Goal: Task Accomplishment & Management: Manage account settings

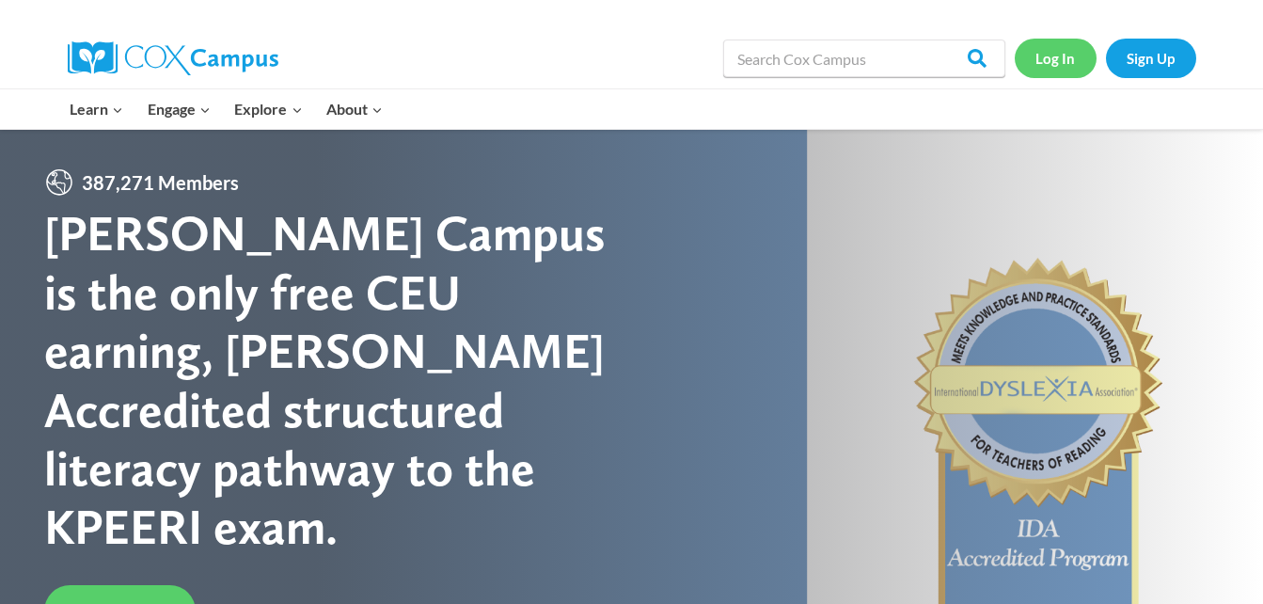
click at [1058, 62] on link "Log In" at bounding box center [1055, 58] width 82 height 39
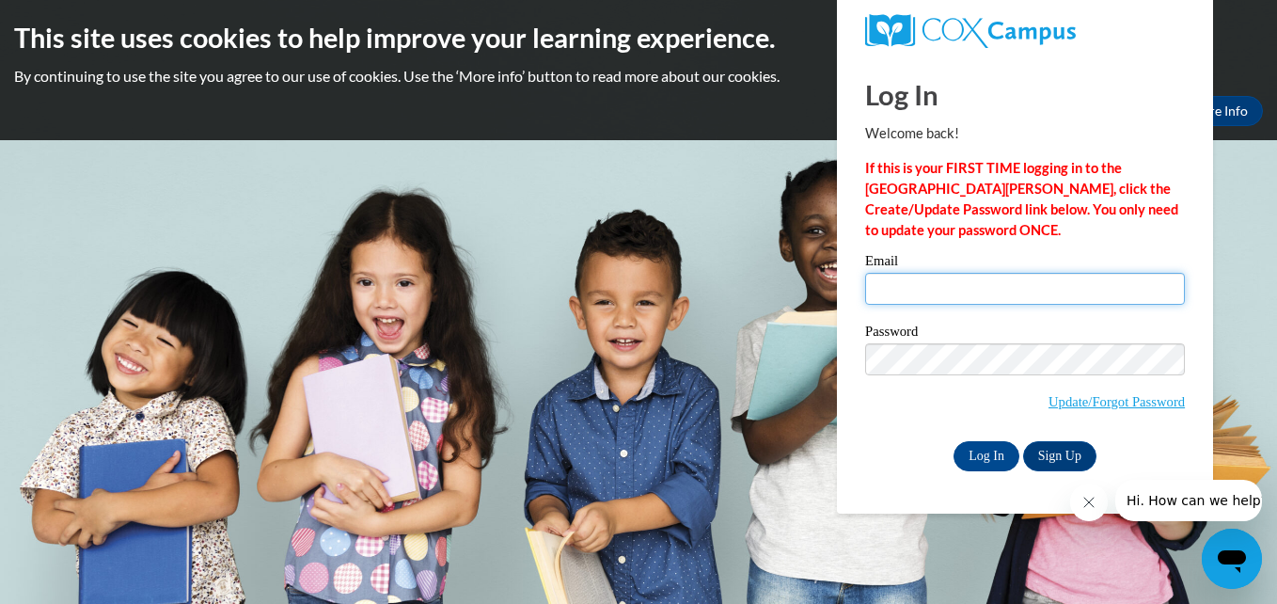
click at [1011, 287] on input "Email" at bounding box center [1025, 289] width 320 height 32
type input "kflem3311@gmail.com"
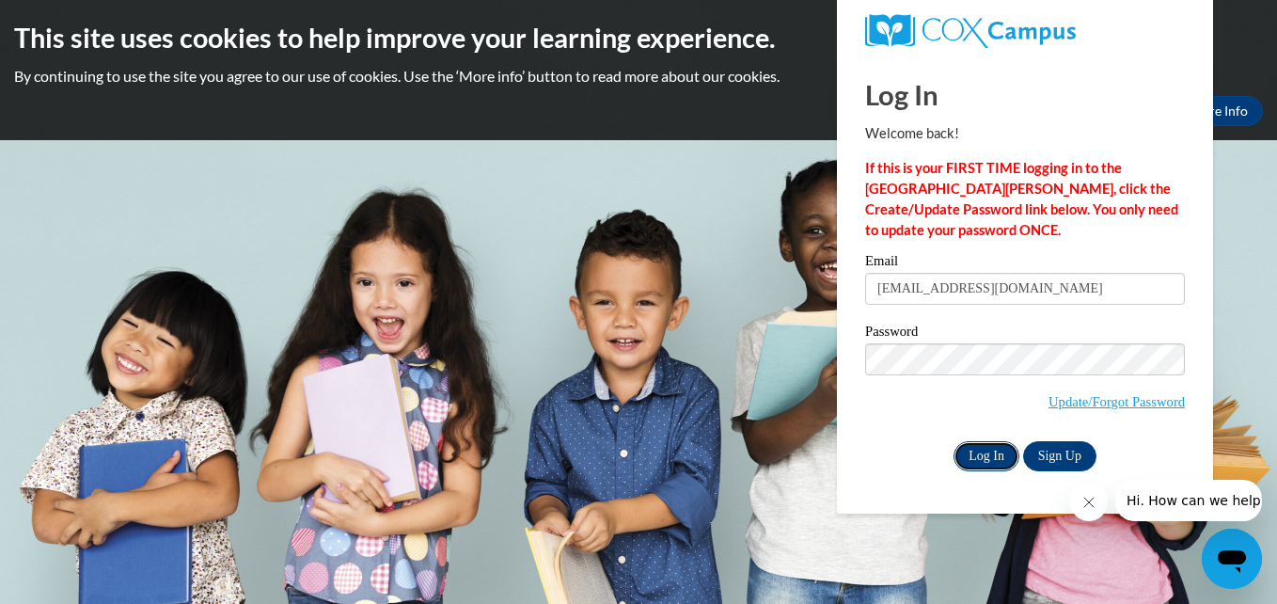
click at [1004, 449] on input "Log In" at bounding box center [986, 456] width 66 height 30
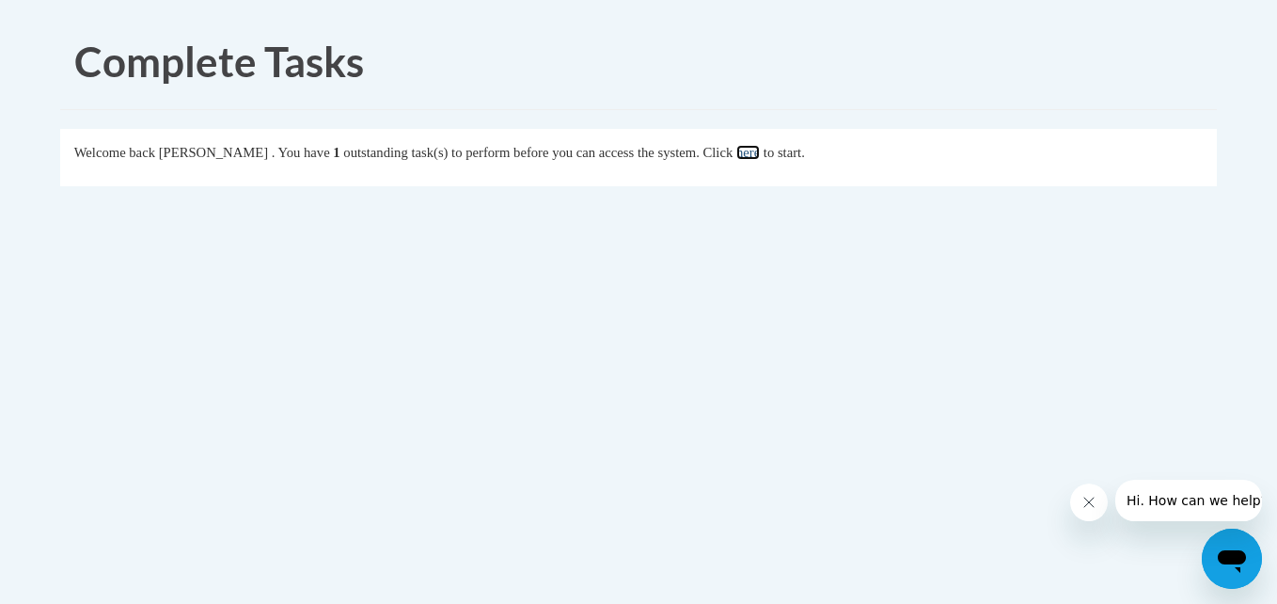
click at [760, 160] on link "here" at bounding box center [748, 152] width 24 height 15
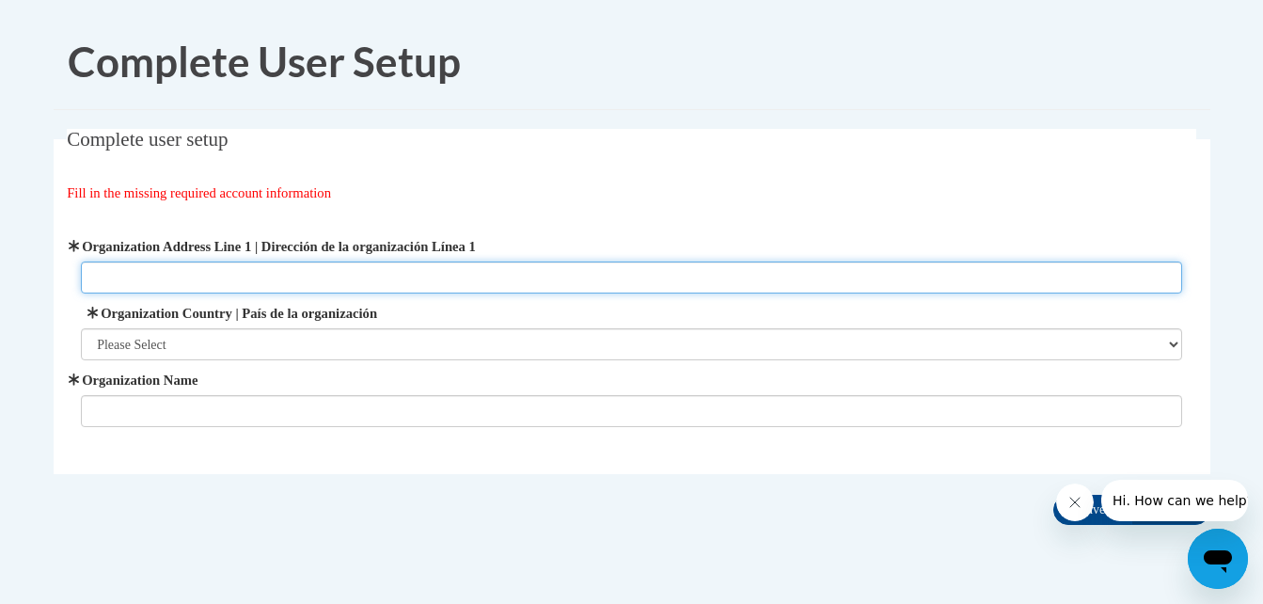
click at [558, 281] on input "Organization Address Line 1 | Dirección de la organización Línea 1" at bounding box center [631, 277] width 1101 height 32
type input "!"
type input "1890 Mars Hill RD"
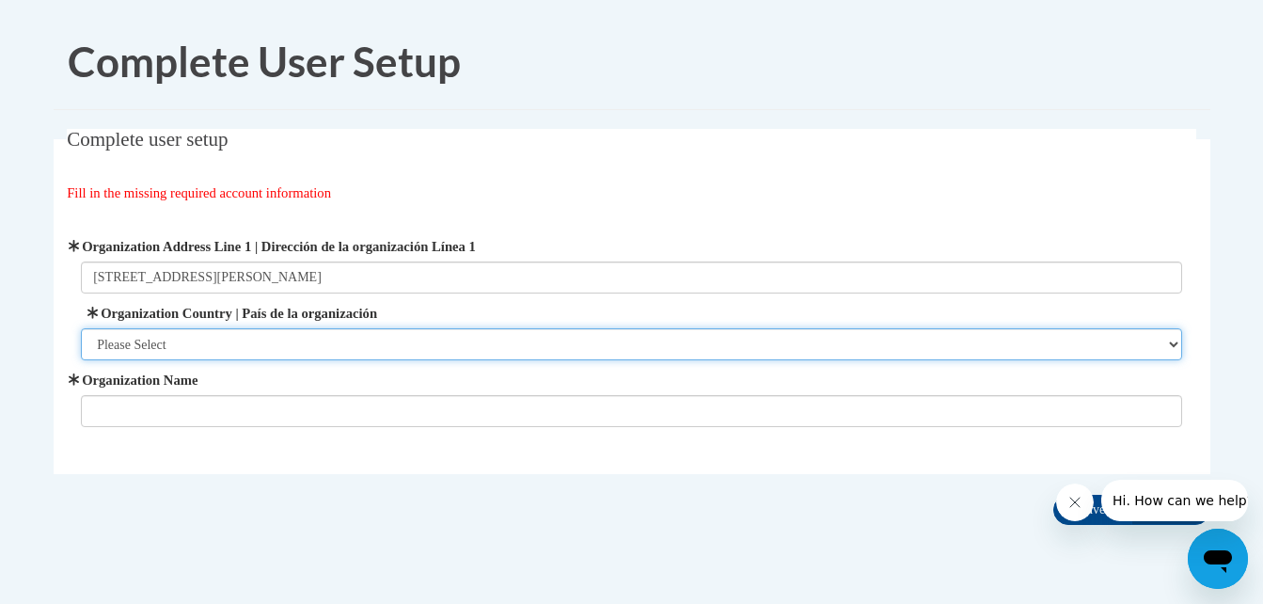
click at [490, 343] on select "Please Select United States | Estados Unidos Outside of the United States | Fue…" at bounding box center [631, 344] width 1101 height 32
select select "ad49bcad-a171-4b2e-b99c-48b446064914"
click at [81, 328] on select "Please Select United States | Estados Unidos Outside of the United States | Fue…" at bounding box center [631, 344] width 1101 height 32
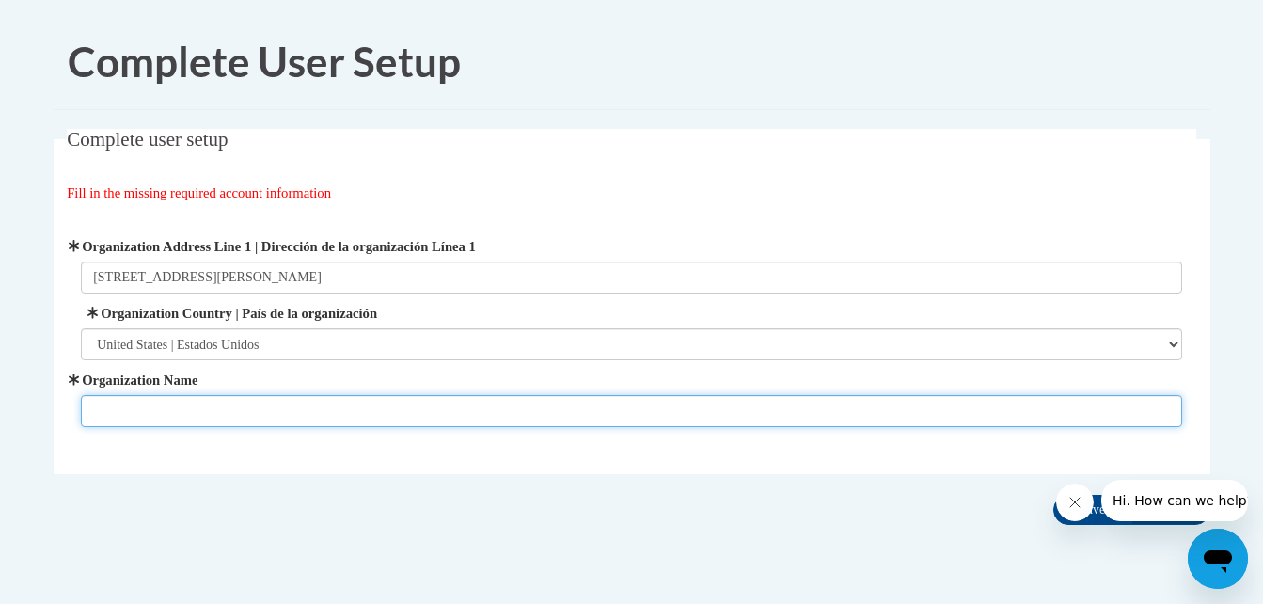
click at [406, 414] on input "Organization Name" at bounding box center [631, 411] width 1101 height 32
type input "Oconee Preschool Academy"
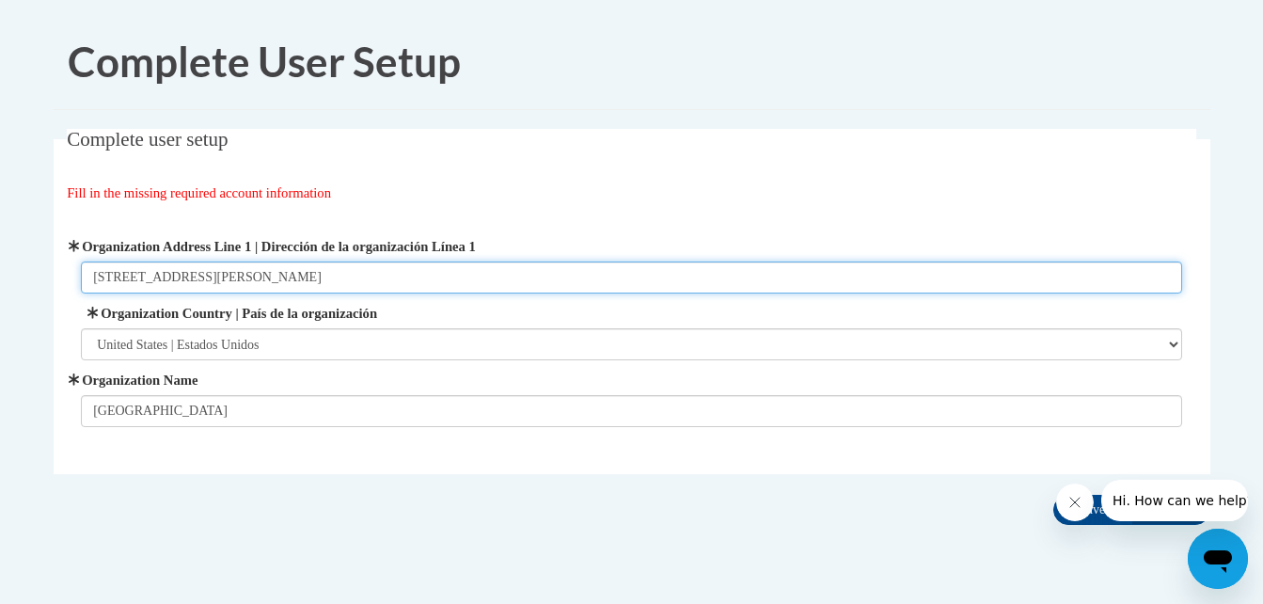
click at [304, 276] on input "1890 Mars Hill RD" at bounding box center [631, 277] width 1101 height 32
type input "1890 Mars Hill RD Watkinsville Ga 30607"
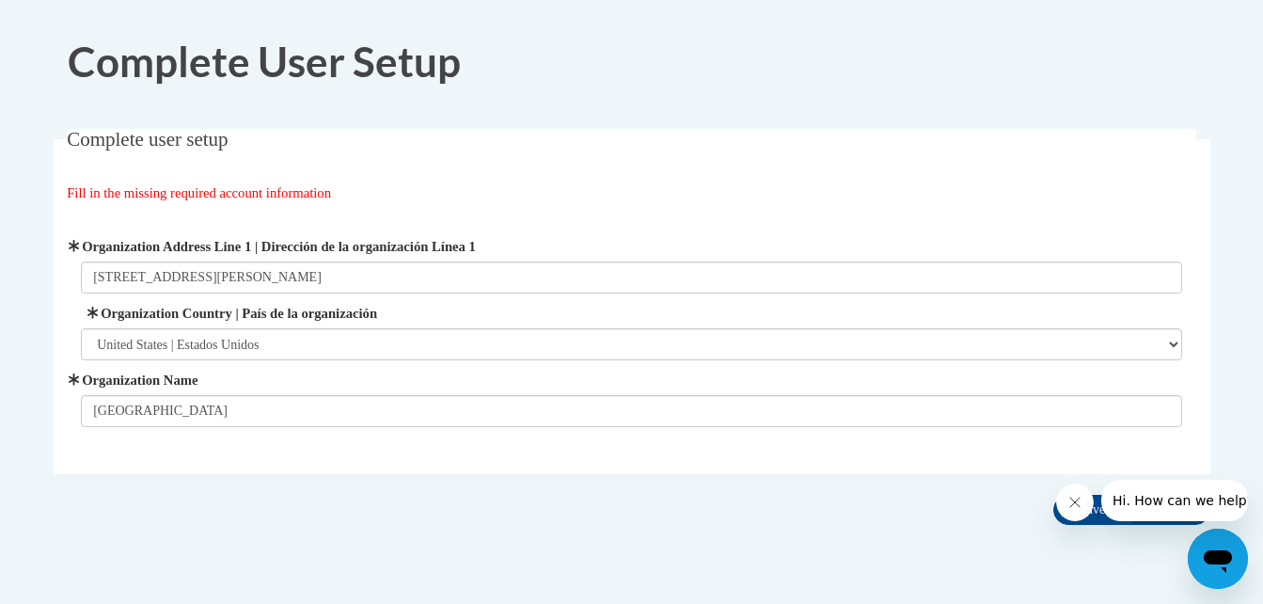
click at [1070, 500] on icon "Close message from company" at bounding box center [1073, 502] width 15 height 15
click at [1093, 509] on input "Save" at bounding box center [1092, 510] width 79 height 30
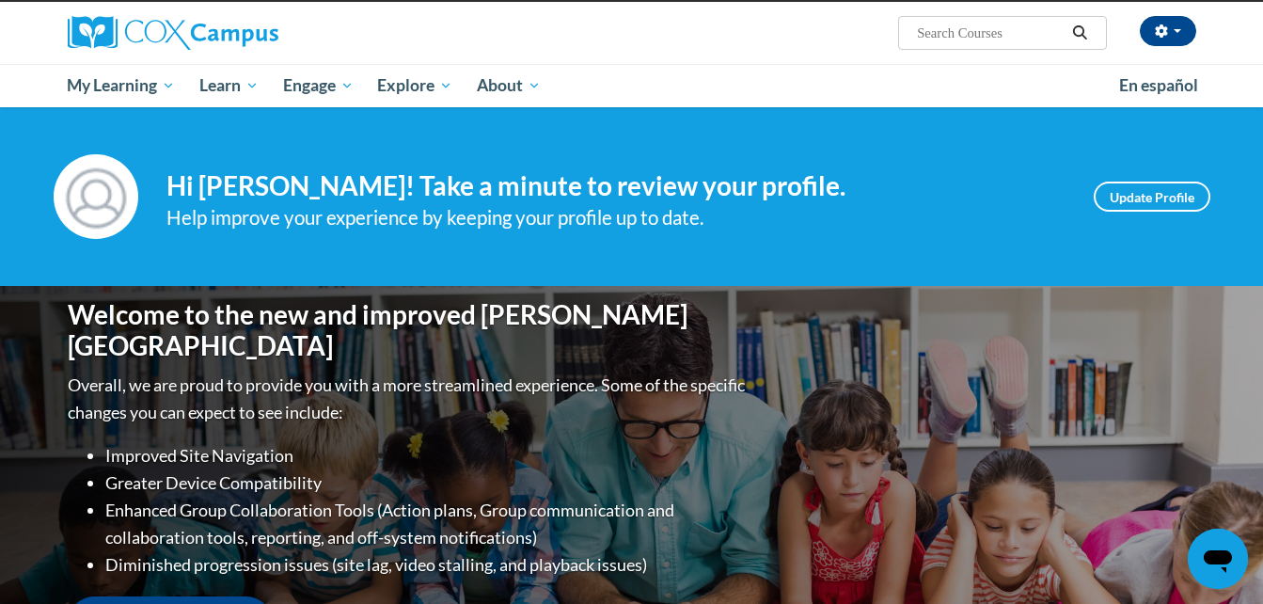
scroll to position [150, 0]
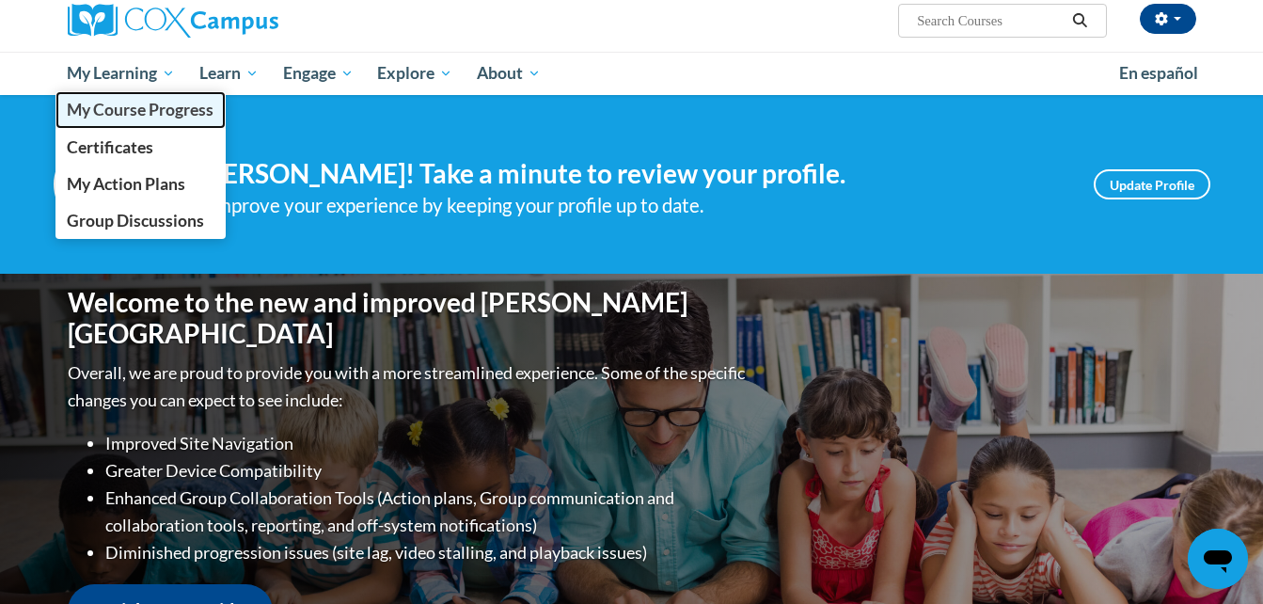
click at [170, 116] on span "My Course Progress" at bounding box center [140, 110] width 147 height 20
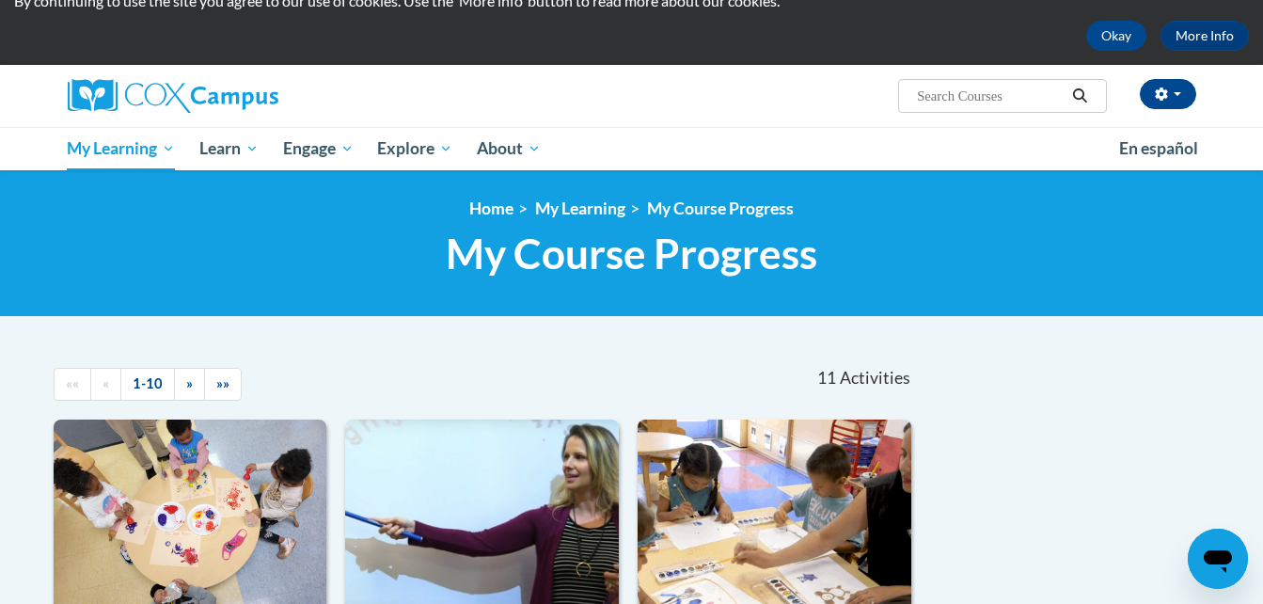
scroll to position [38, 0]
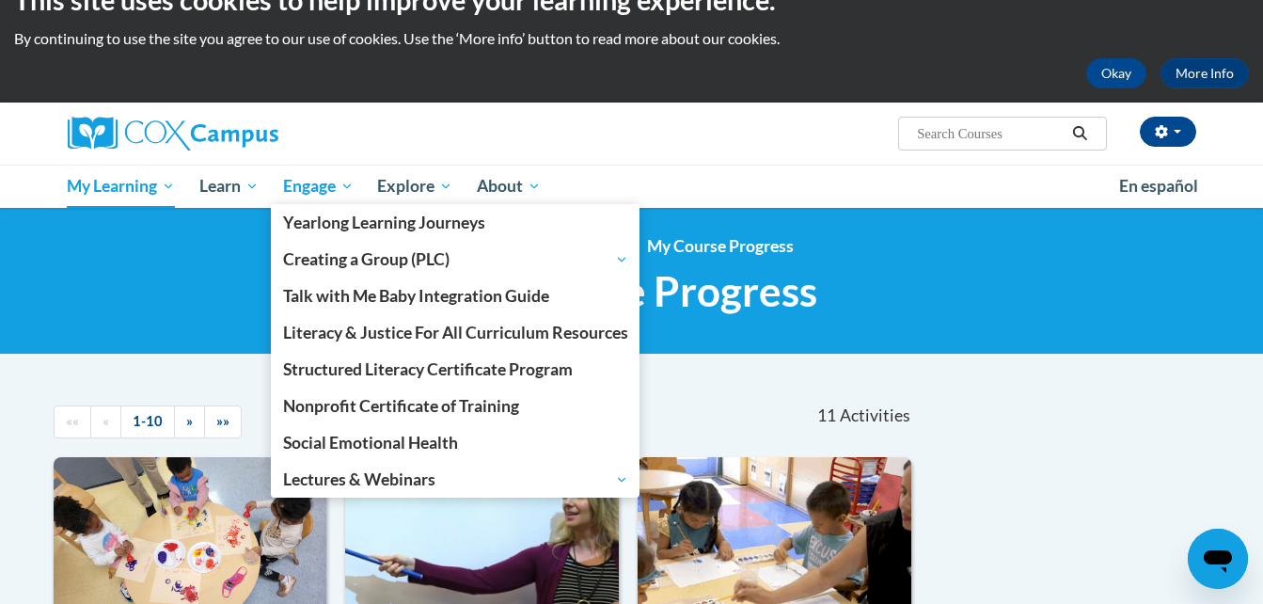
click at [344, 180] on span "Engage" at bounding box center [318, 186] width 71 height 23
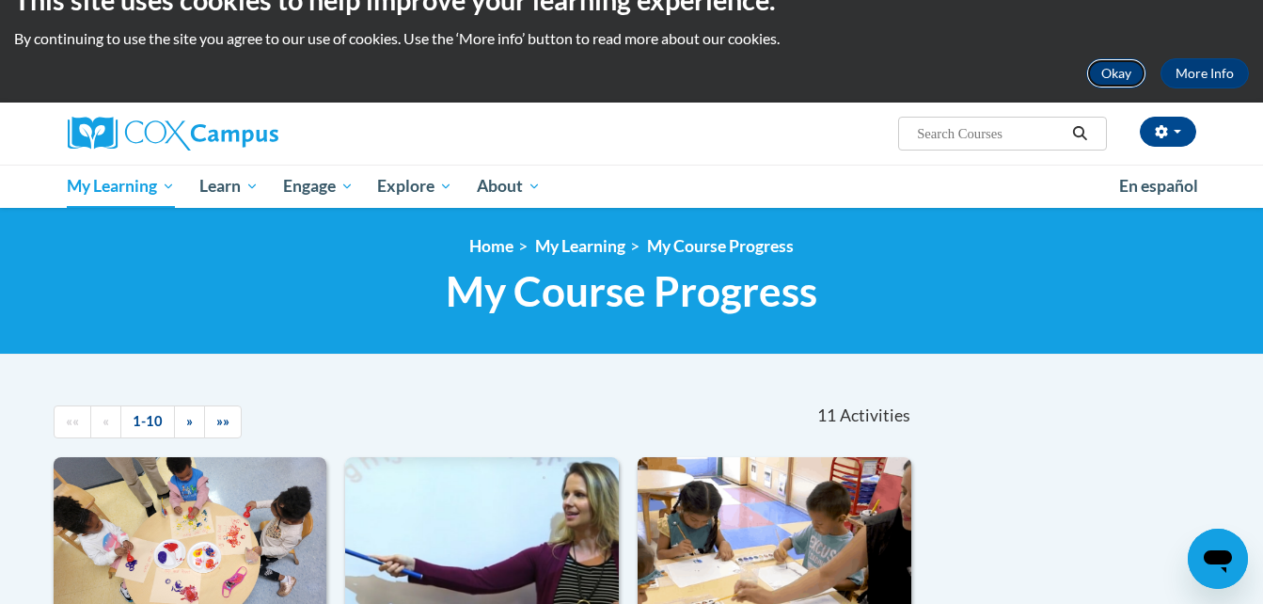
click at [1112, 78] on button "Okay" at bounding box center [1116, 73] width 60 height 30
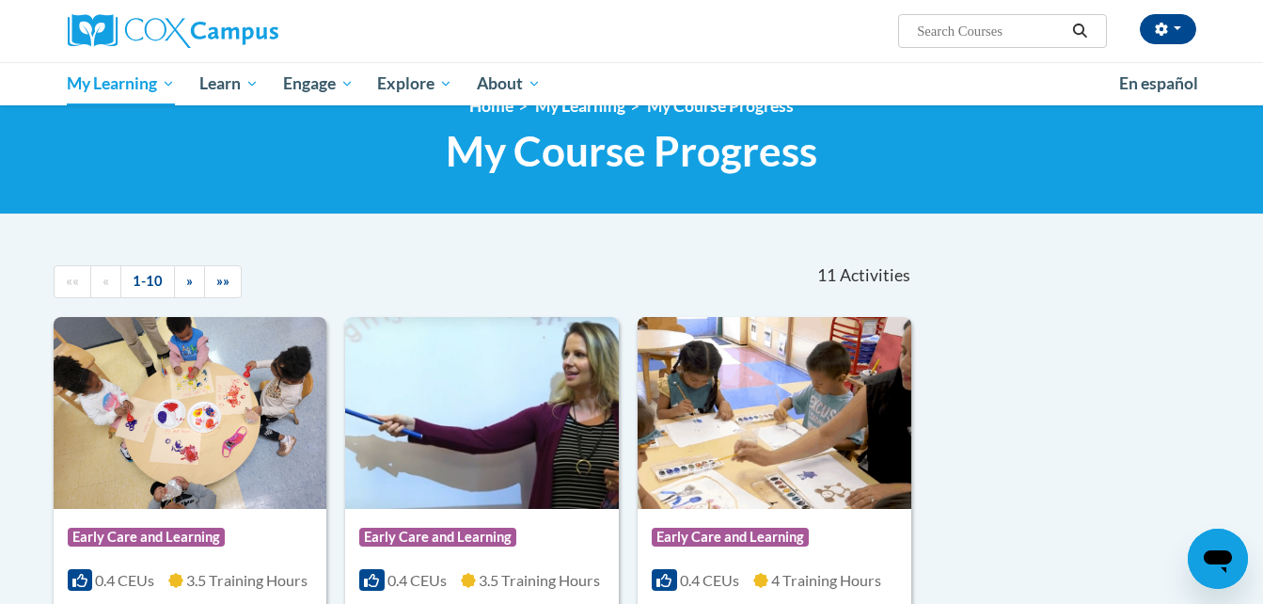
scroll to position [0, 0]
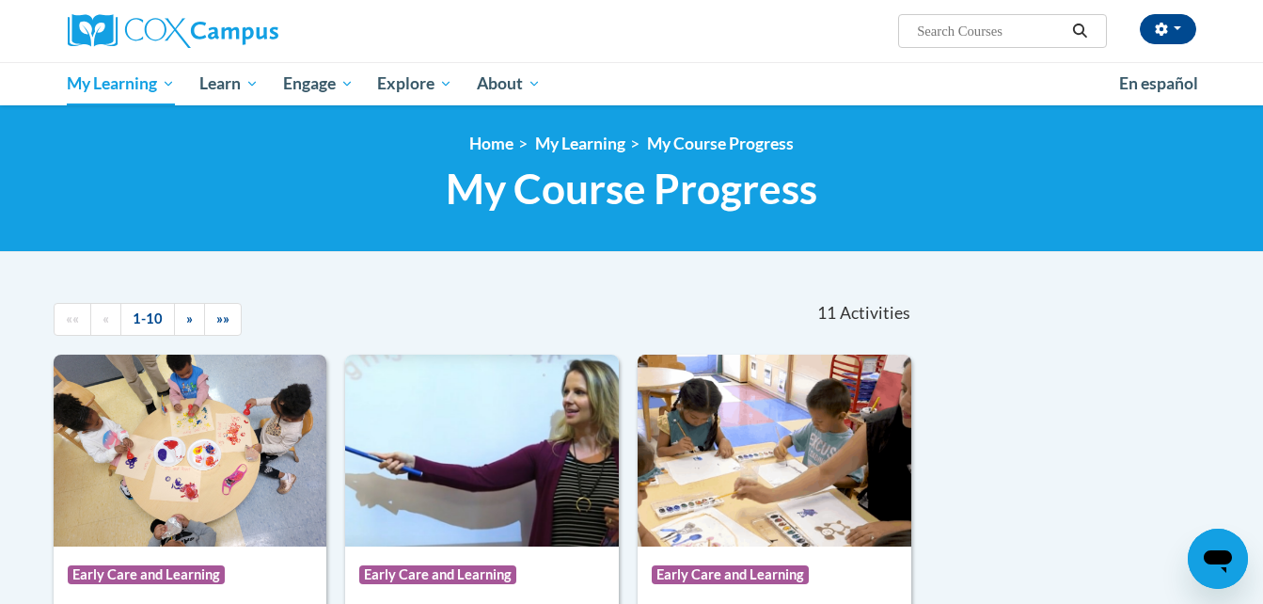
click at [1038, 31] on input "Search..." at bounding box center [990, 31] width 150 height 23
type input "infant course"
click at [1073, 29] on icon "Search" at bounding box center [1079, 31] width 17 height 14
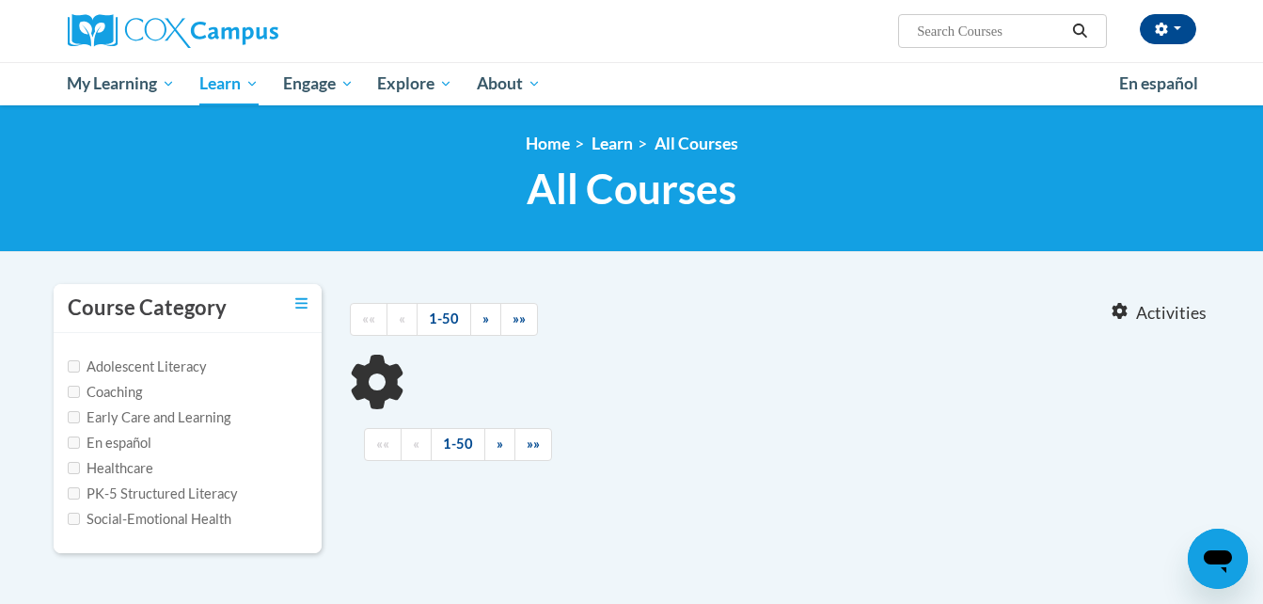
type input "infant course"
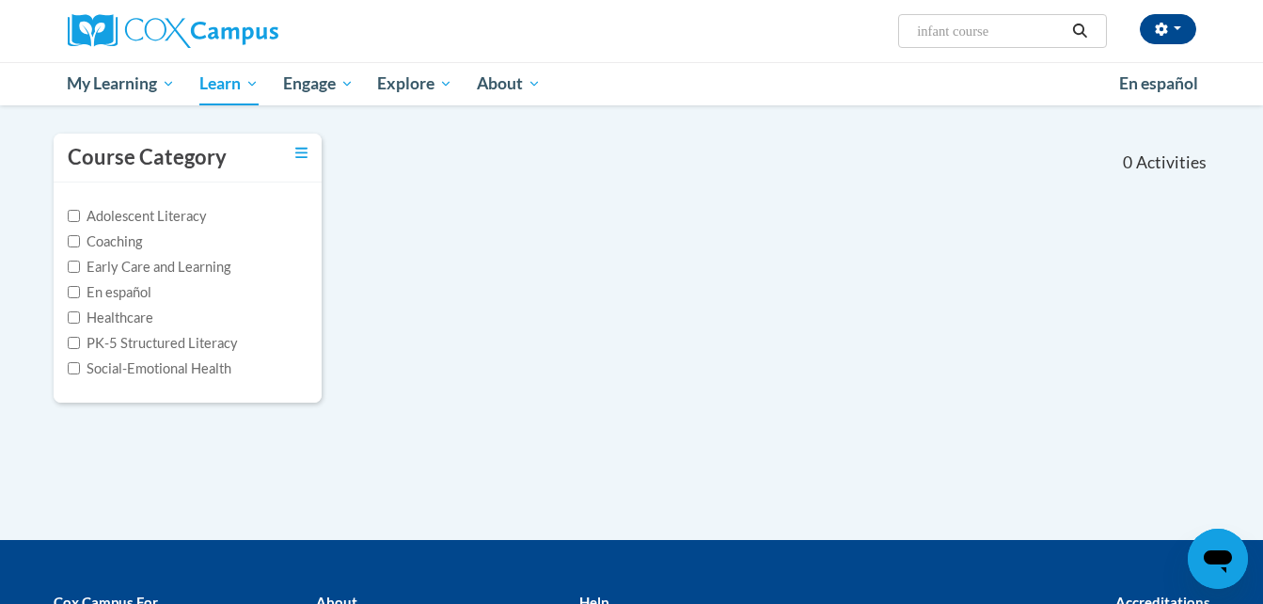
scroll to position [113, 0]
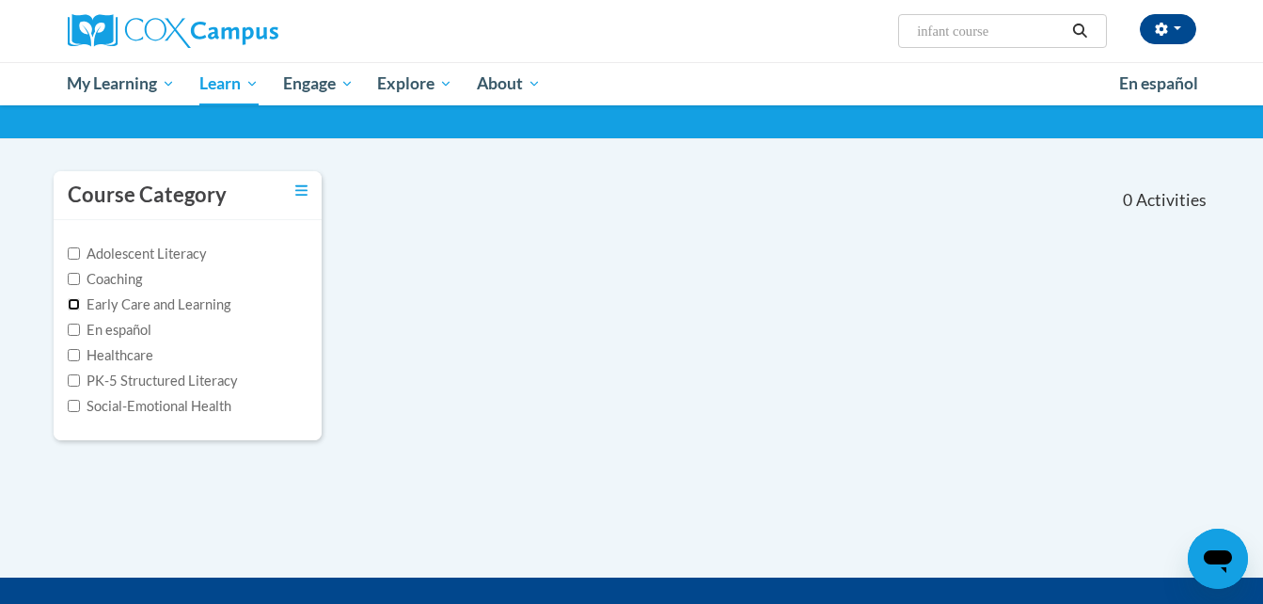
click at [71, 304] on input "Early Care and Learning" at bounding box center [74, 304] width 12 height 12
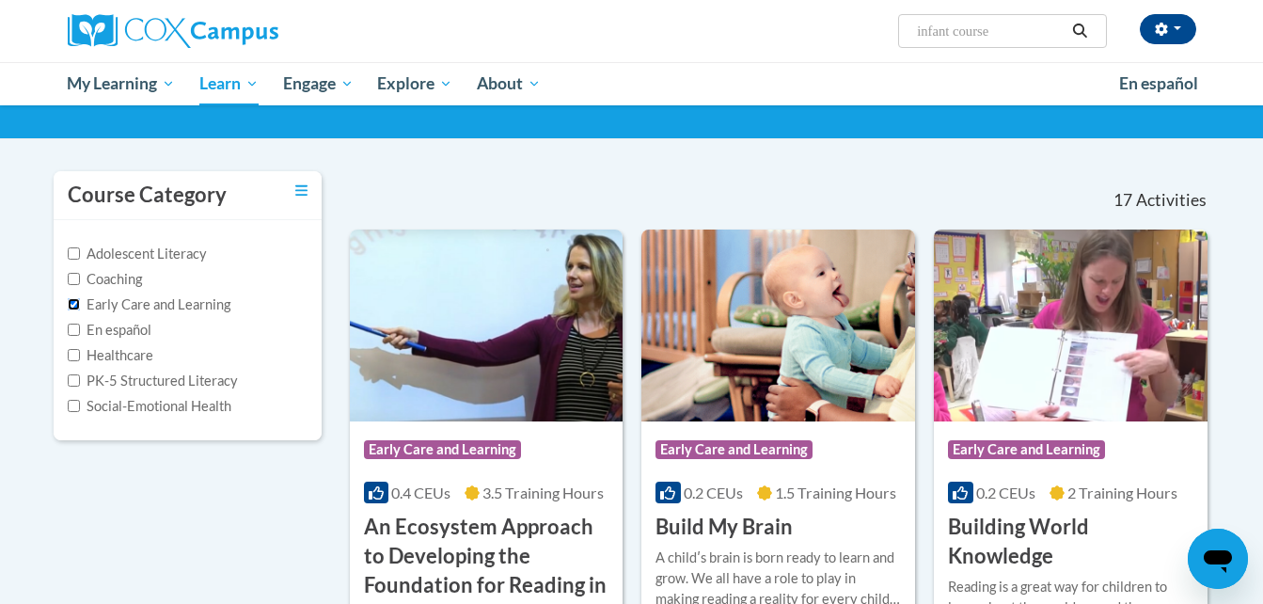
click at [71, 304] on input "Early Care and Learning" at bounding box center [74, 304] width 12 height 12
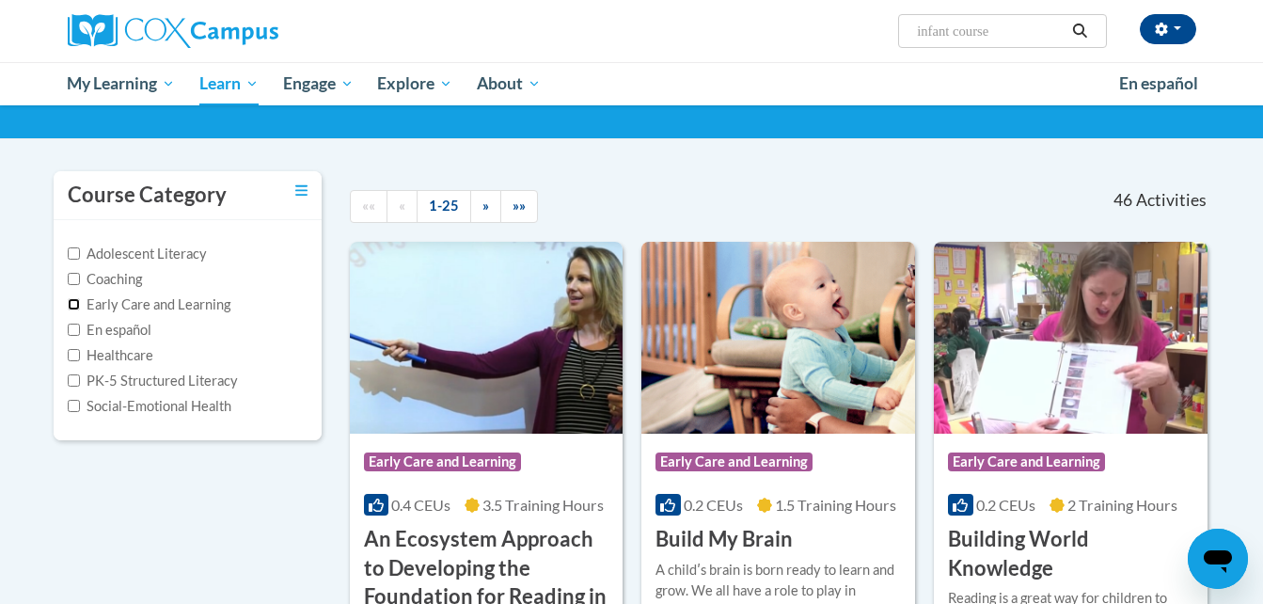
click at [71, 304] on input "Early Care and Learning" at bounding box center [74, 304] width 12 height 12
checkbox input "true"
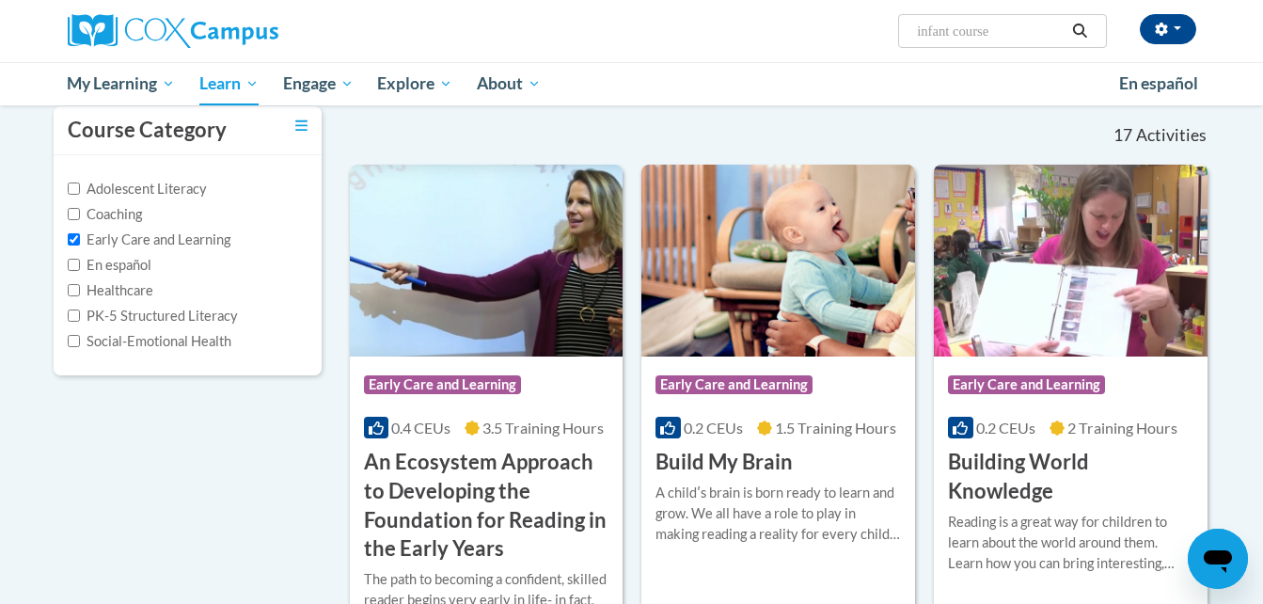
scroll to position [188, 0]
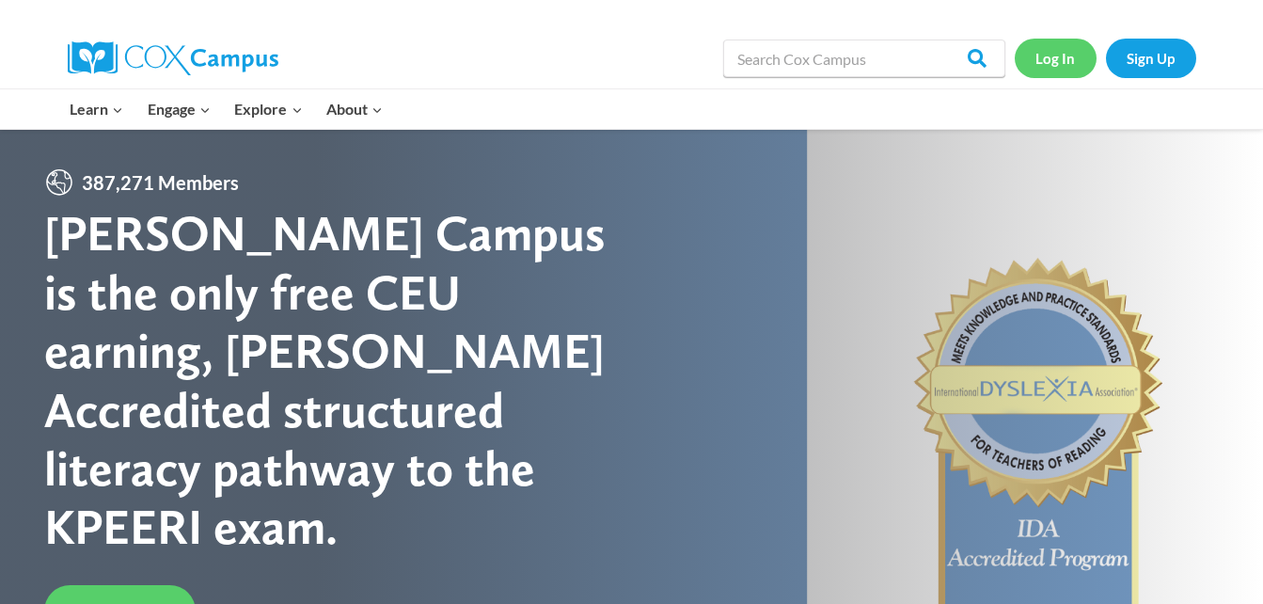
click at [1039, 63] on link "Log In" at bounding box center [1055, 58] width 82 height 39
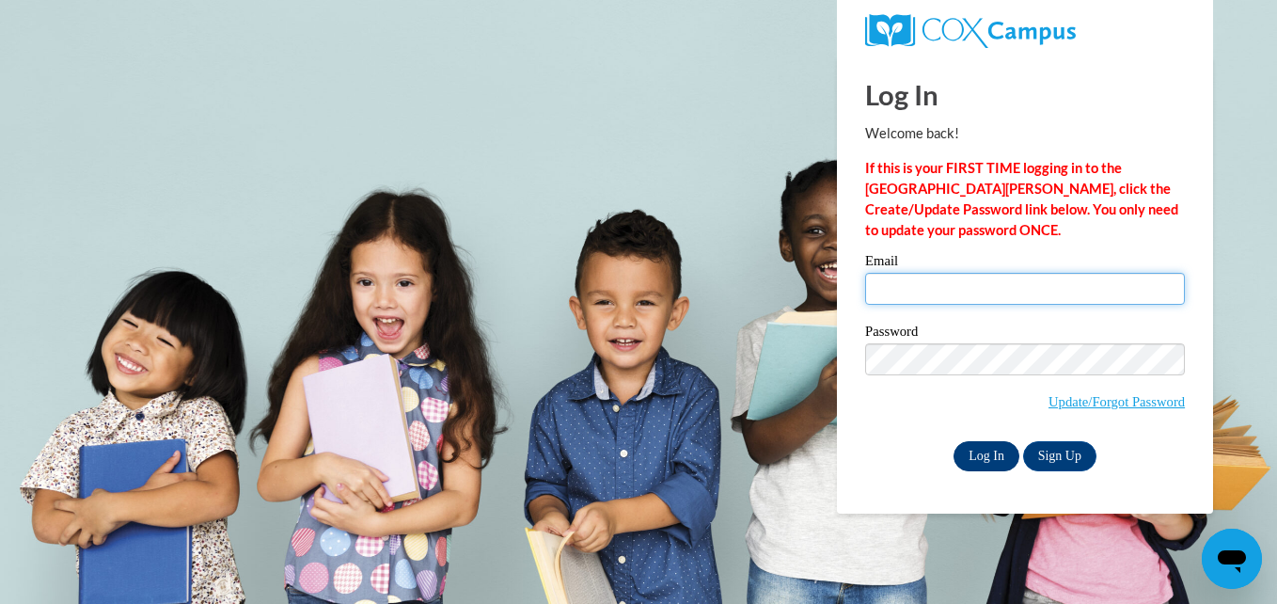
type input "[EMAIL_ADDRESS][DOMAIN_NAME]"
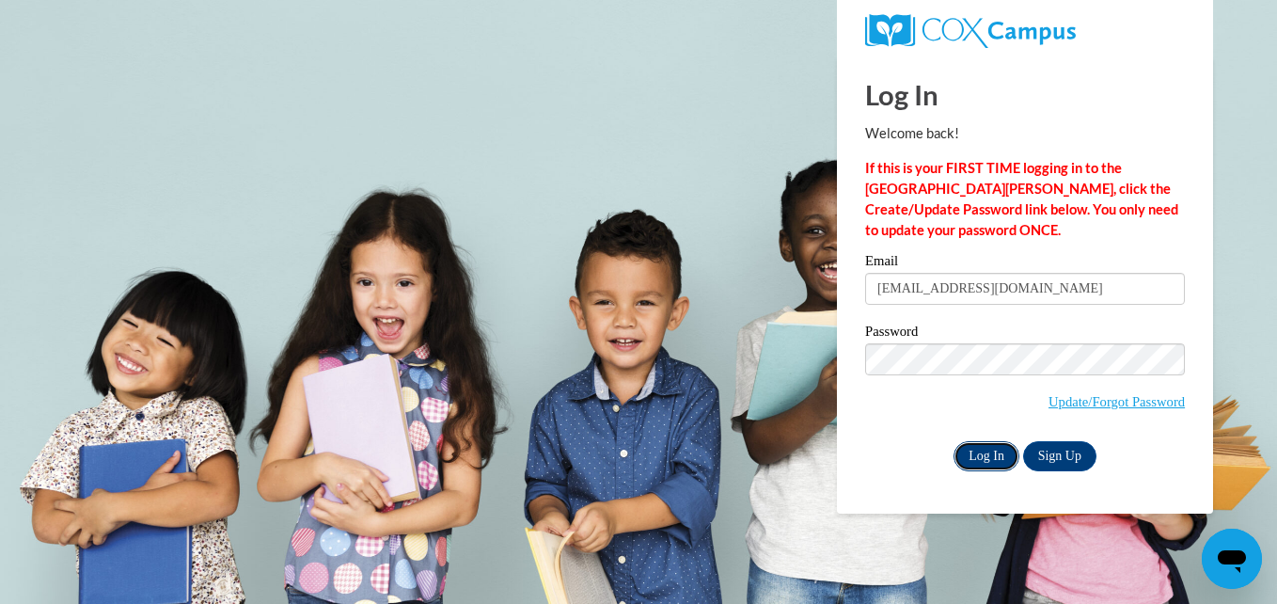
click at [999, 460] on input "Log In" at bounding box center [986, 456] width 66 height 30
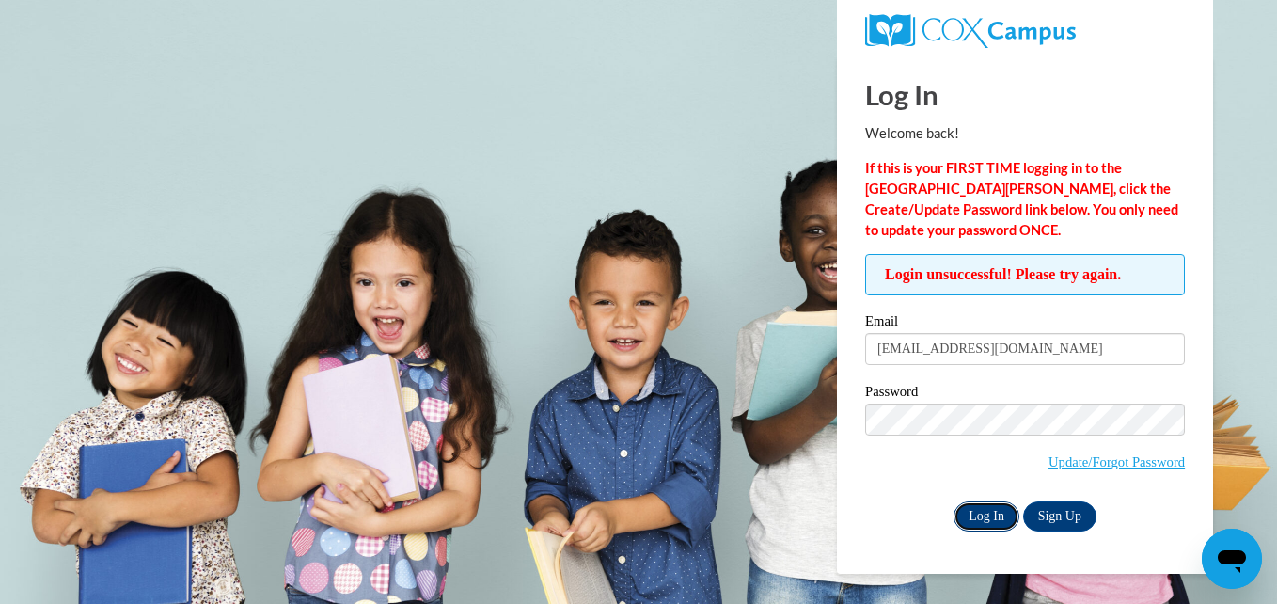
click at [995, 510] on input "Log In" at bounding box center [986, 516] width 66 height 30
click at [991, 517] on input "Log In" at bounding box center [986, 516] width 66 height 30
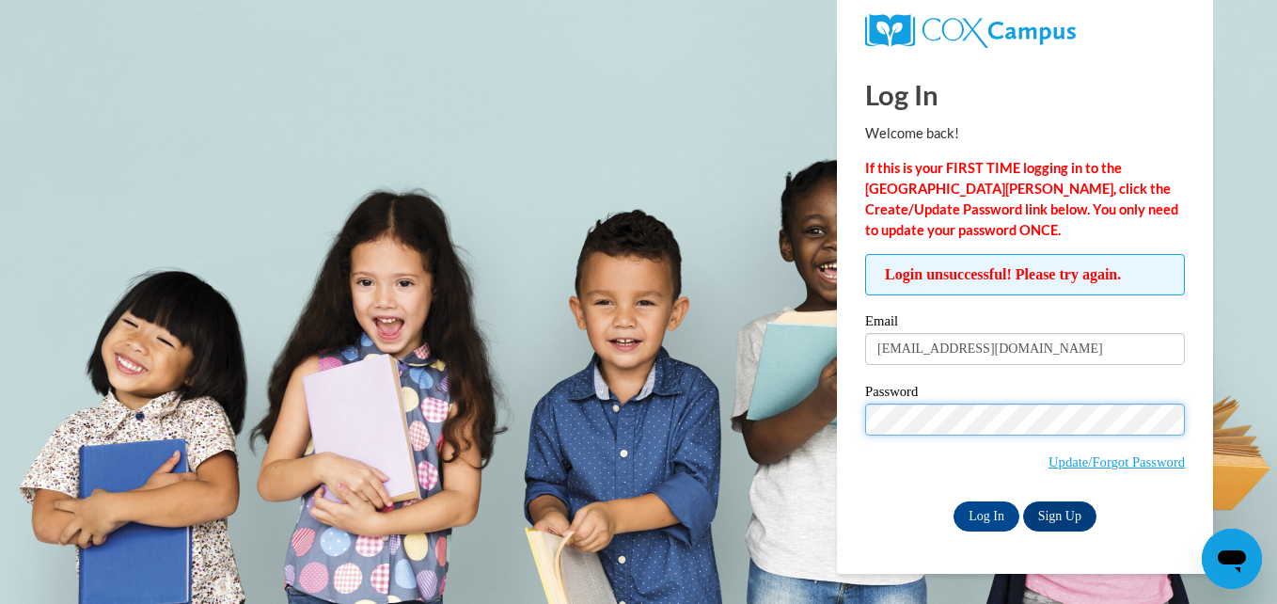
click at [953, 501] on input "Log In" at bounding box center [986, 516] width 66 height 30
click at [774, 66] on body "Log In Welcome back! If this is your FIRST TIME logging in to the [GEOGRAPHIC_D…" at bounding box center [638, 302] width 1277 height 604
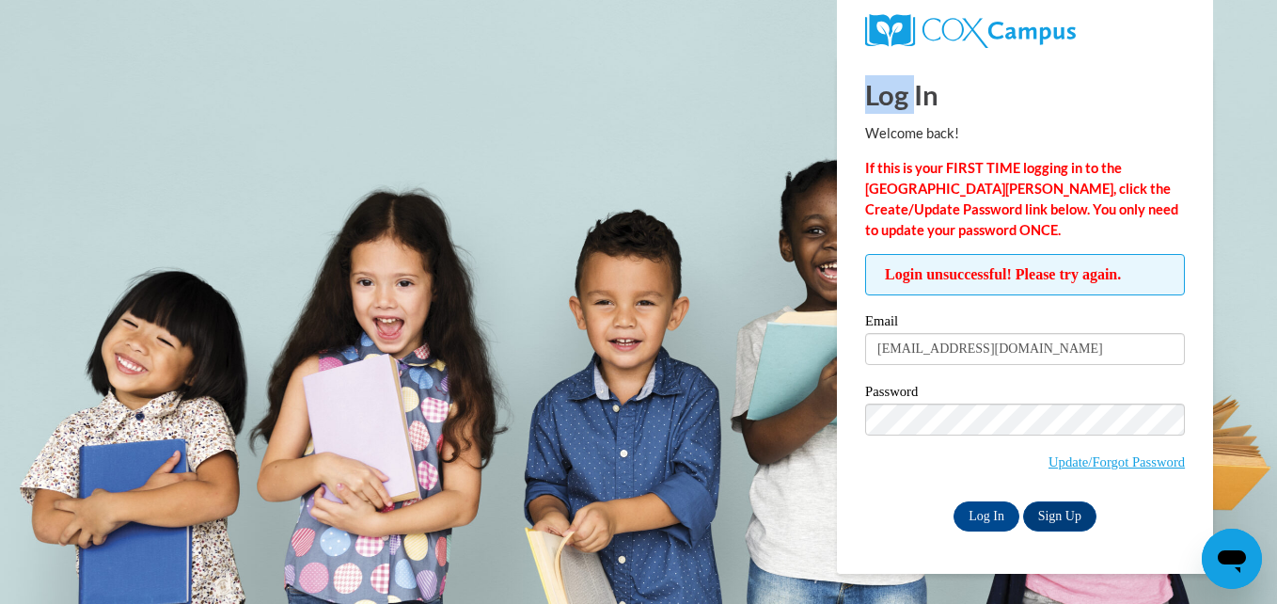
click at [774, 66] on body "Log In Welcome back! If this is your FIRST TIME logging in to the [GEOGRAPHIC_D…" at bounding box center [638, 302] width 1277 height 604
click at [1048, 466] on link "Update/Forgot Password" at bounding box center [1116, 461] width 136 height 15
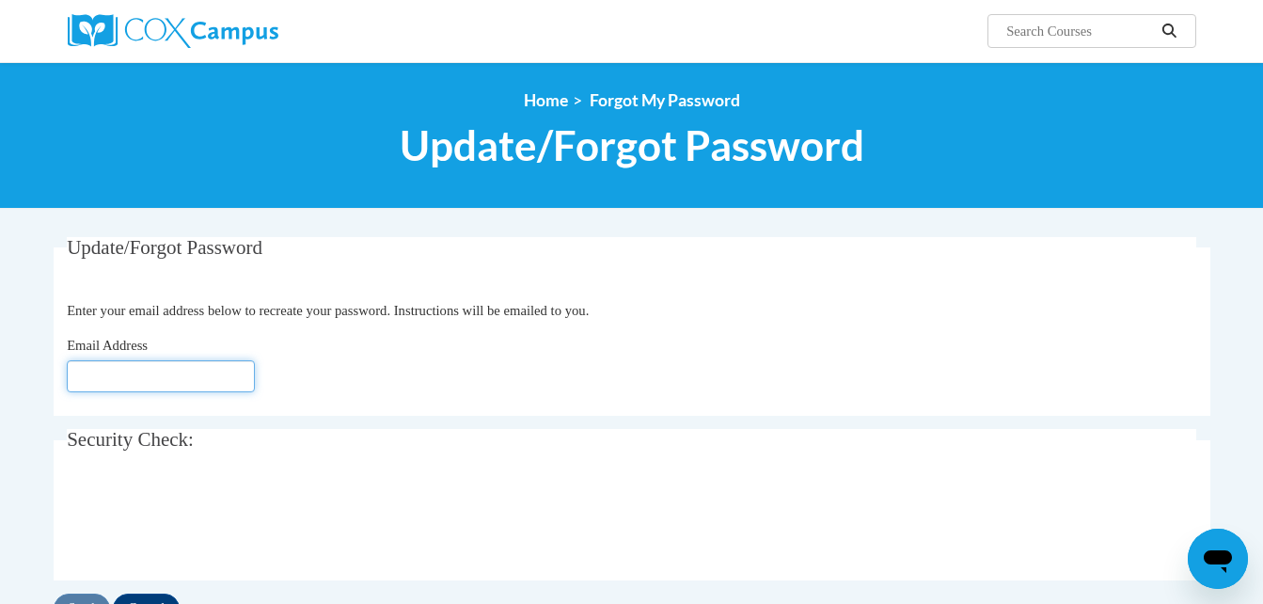
click at [197, 376] on input "Email Address" at bounding box center [161, 376] width 188 height 32
click at [90, 381] on input "Email Address" at bounding box center [161, 376] width 188 height 32
type input "[EMAIL_ADDRESS][DOMAIN_NAME]"
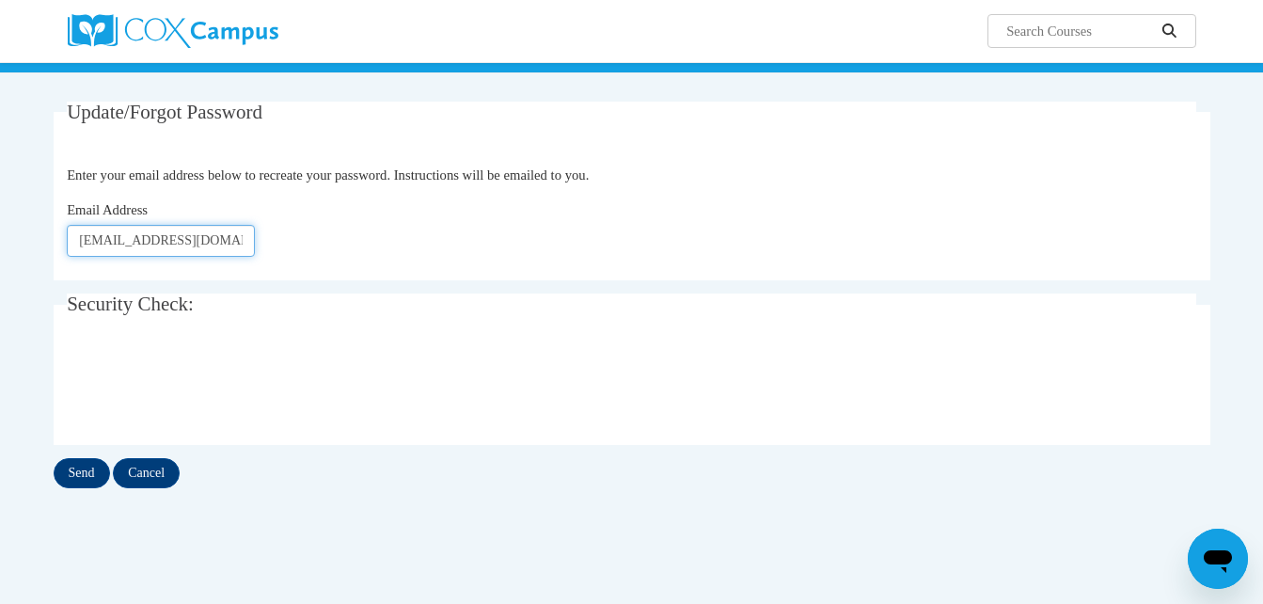
scroll to position [150, 0]
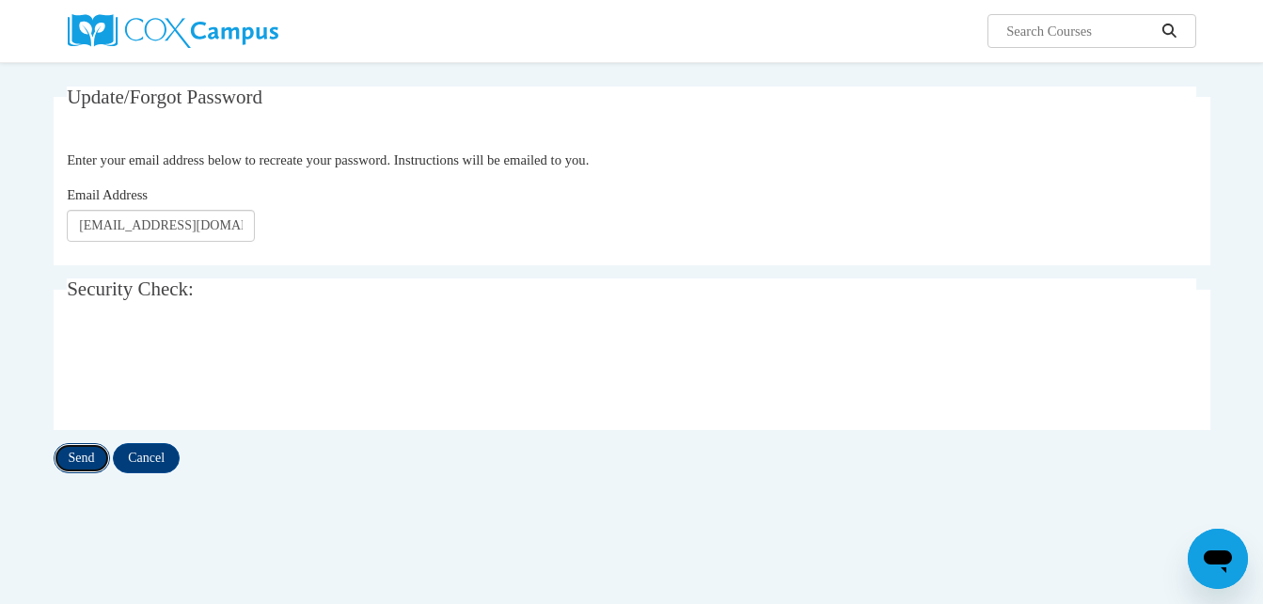
click at [85, 462] on input "Send" at bounding box center [82, 458] width 56 height 30
